Goal: Task Accomplishment & Management: Manage account settings

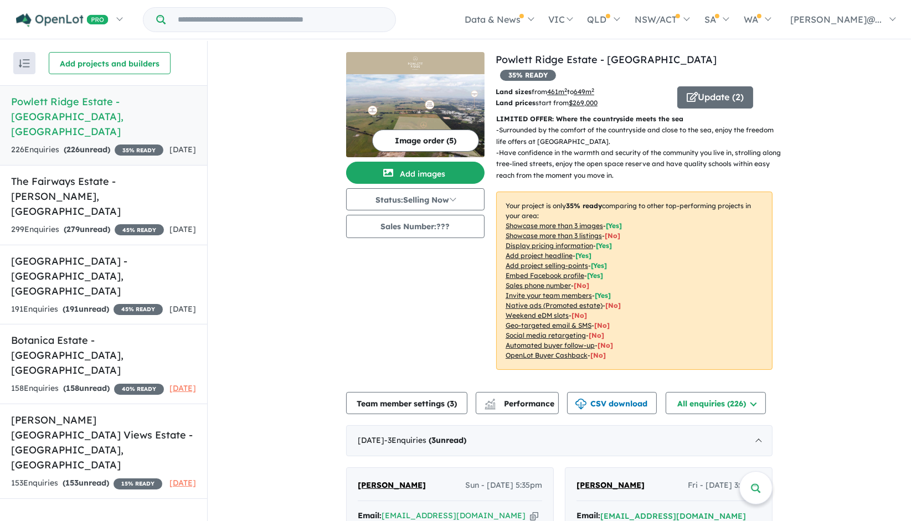
scroll to position [307, 0]
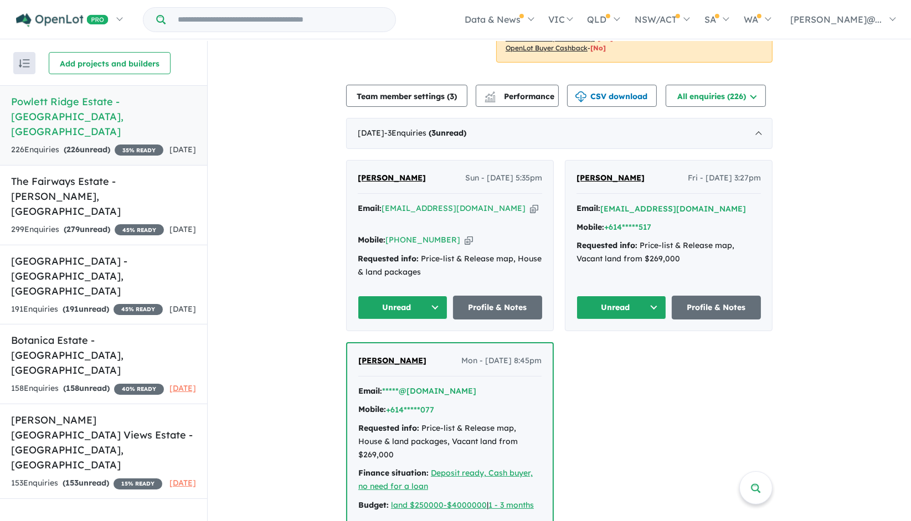
click at [645, 173] on span "dimitris james Pastras" at bounding box center [611, 178] width 68 height 10
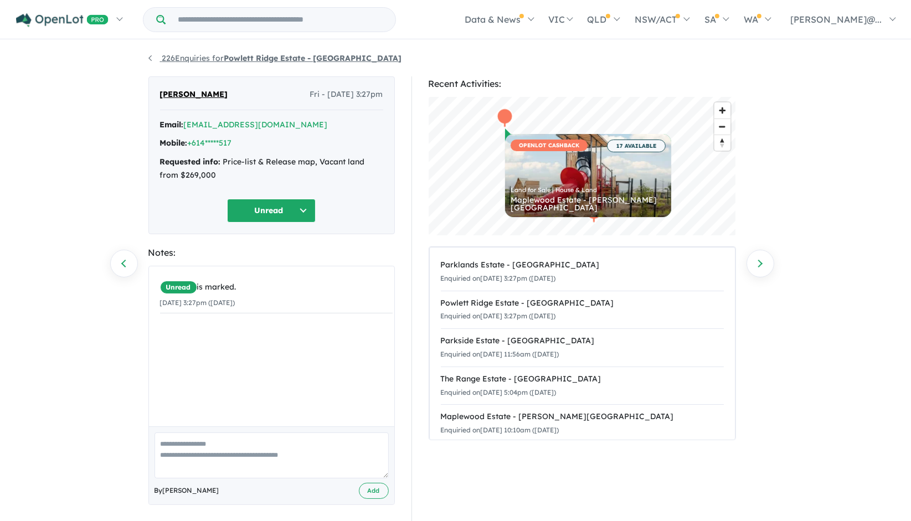
click at [151, 54] on link "226 Enquiries for Powlett Ridge Estate - Wonthaggi" at bounding box center [275, 58] width 254 height 10
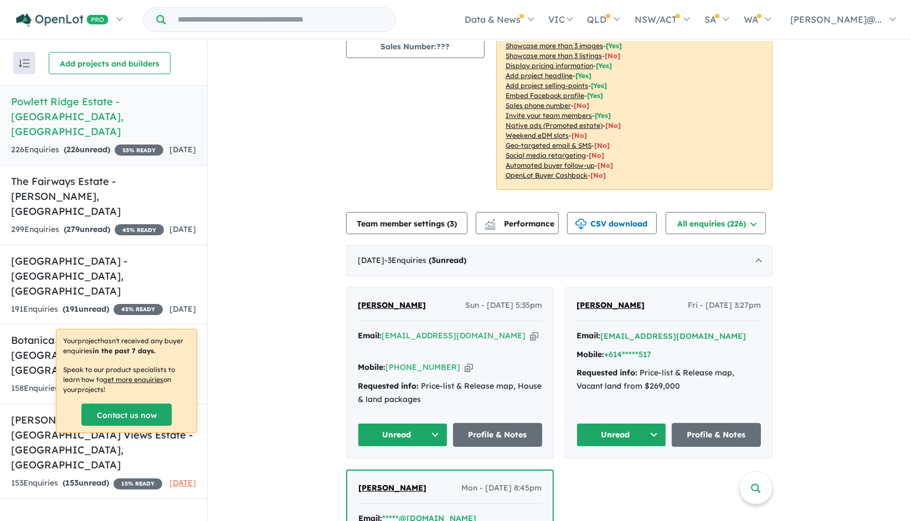
scroll to position [184, 0]
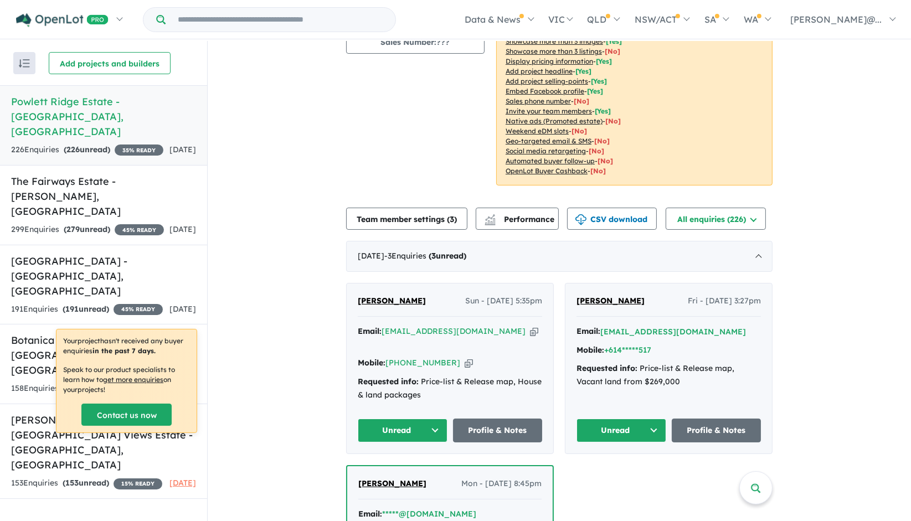
click at [390, 296] on span "[PERSON_NAME]" at bounding box center [392, 301] width 68 height 10
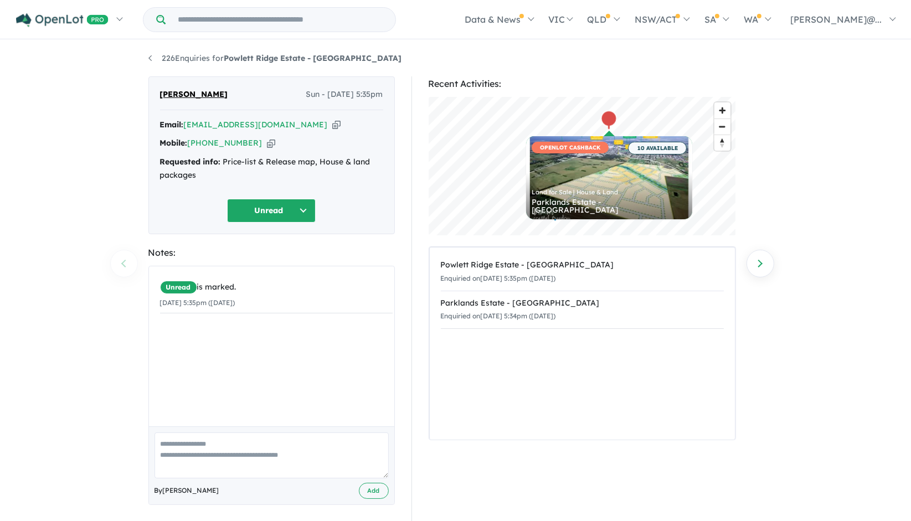
click at [210, 439] on textarea at bounding box center [272, 456] width 234 height 46
type textarea "**********"
click at [377, 492] on button "Add" at bounding box center [374, 491] width 30 height 16
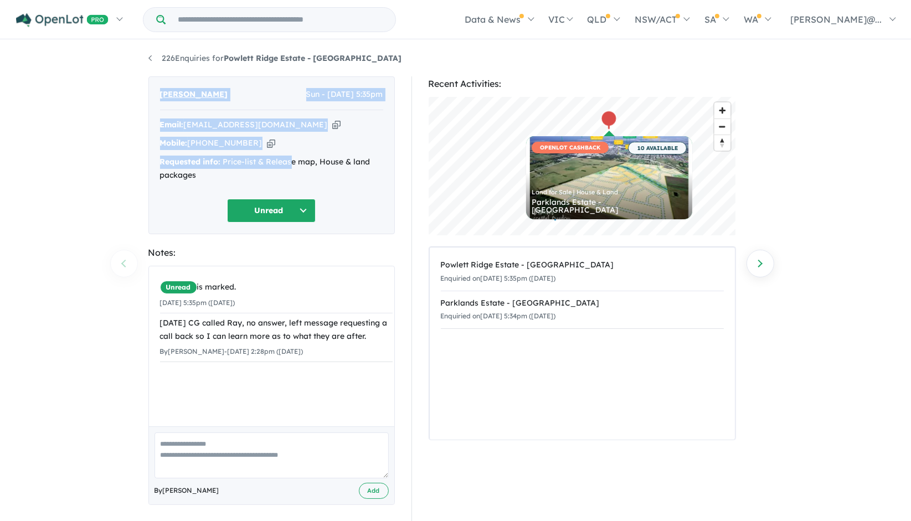
drag, startPoint x: 290, startPoint y: 151, endPoint x: 123, endPoint y: 107, distance: 172.9
click at [122, 107] on div "226 Enquiries for Powlett Ridge Estate - [GEOGRAPHIC_DATA] Previous enquiry Nex…" at bounding box center [455, 282] width 911 height 482
drag, startPoint x: 123, startPoint y: 107, endPoint x: 184, endPoint y: 98, distance: 62.2
copy div "[PERSON_NAME] Sun - [DATE] 5:35pm Email: [EMAIL_ADDRESS][DOMAIN_NAME] Copied! M…"
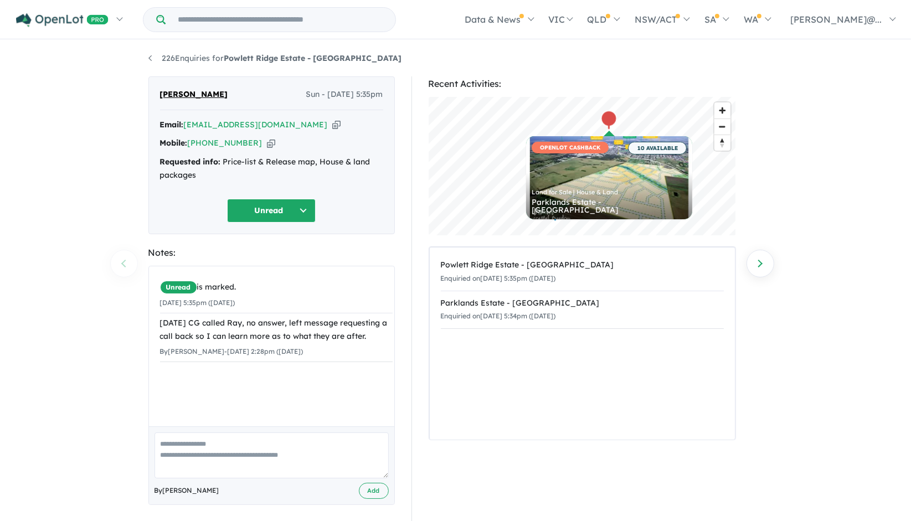
click at [241, 447] on textarea at bounding box center [272, 456] width 234 height 46
paste textarea "**********"
type textarea "**********"
click at [382, 487] on button "Add" at bounding box center [374, 490] width 30 height 16
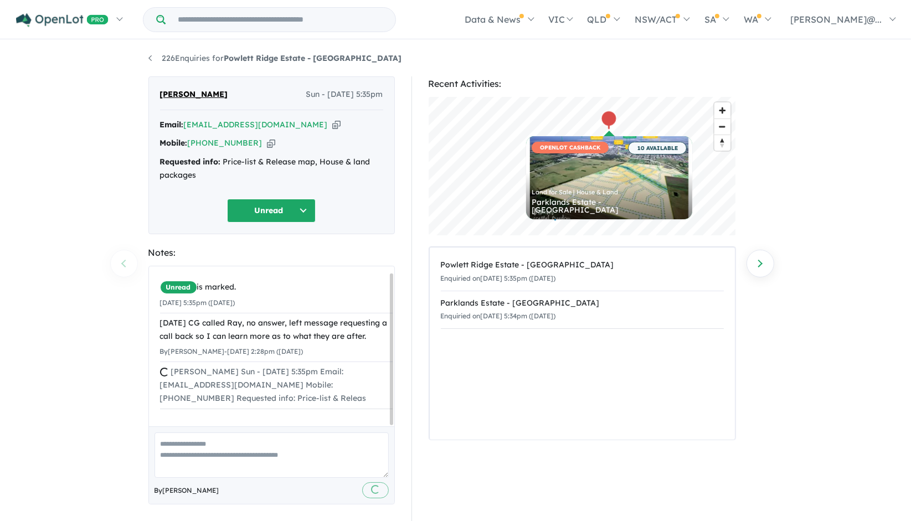
scroll to position [0, 0]
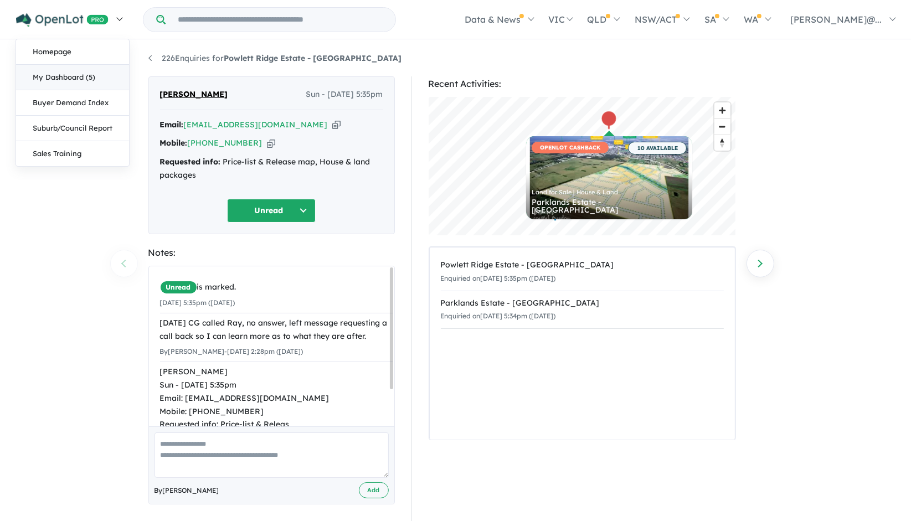
click at [81, 72] on link "My Dashboard (5)" at bounding box center [72, 77] width 113 height 25
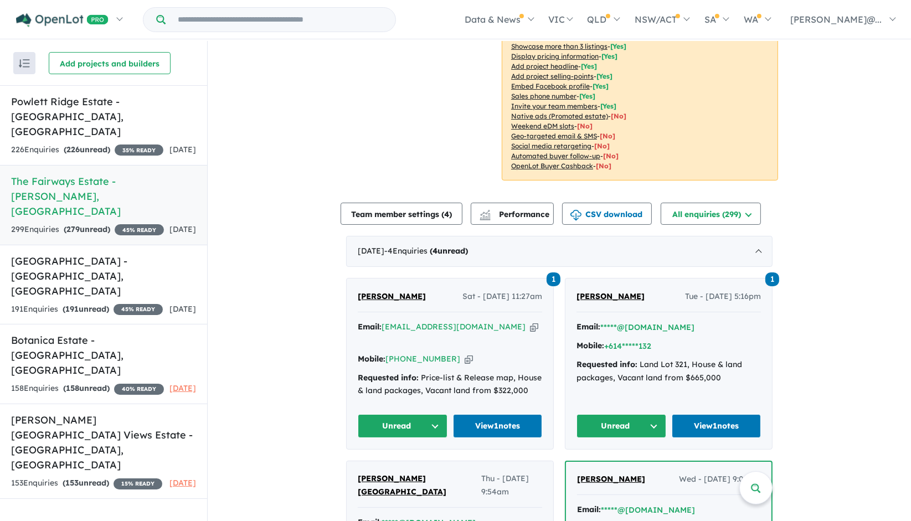
scroll to position [307, 0]
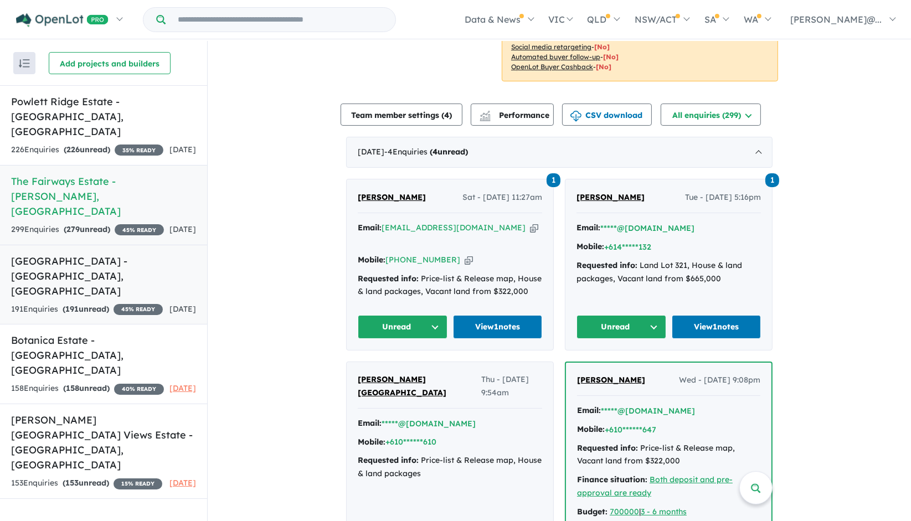
click at [127, 254] on h5 "Ferntree Ridge Estate - Drouin , VIC" at bounding box center [103, 276] width 185 height 45
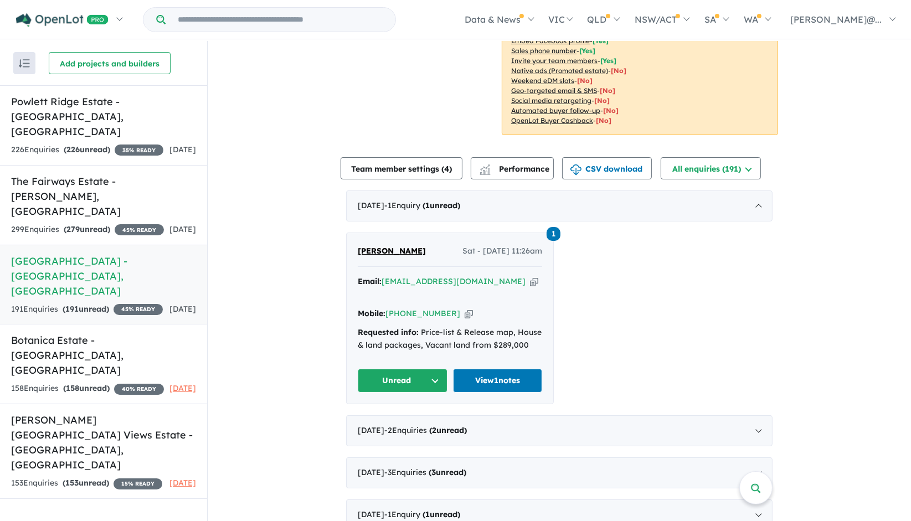
scroll to position [307, 0]
